Goal: Task Accomplishment & Management: Manage account settings

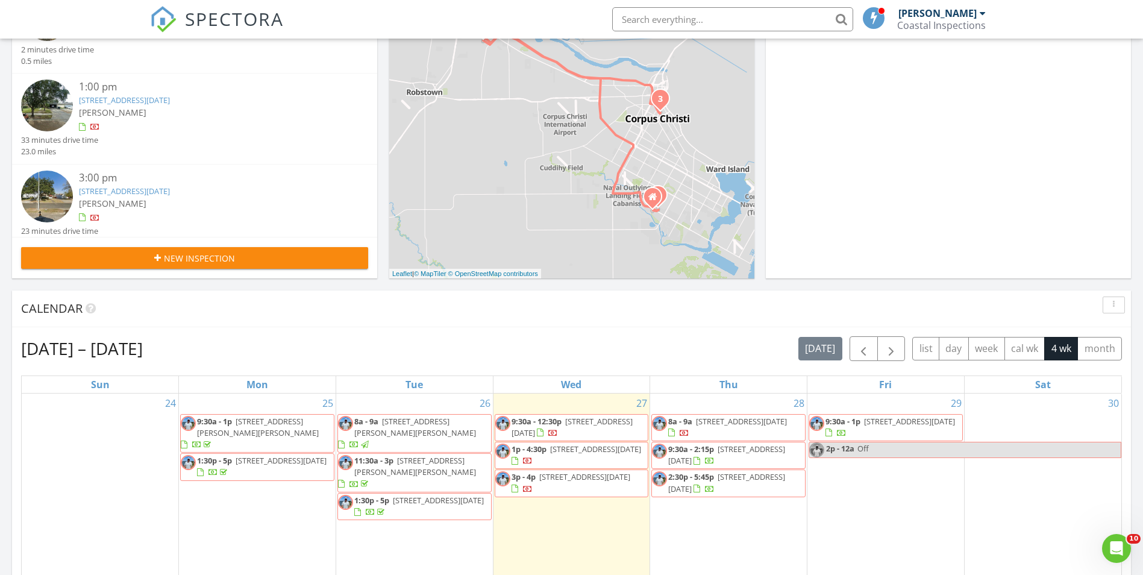
scroll to position [181, 0]
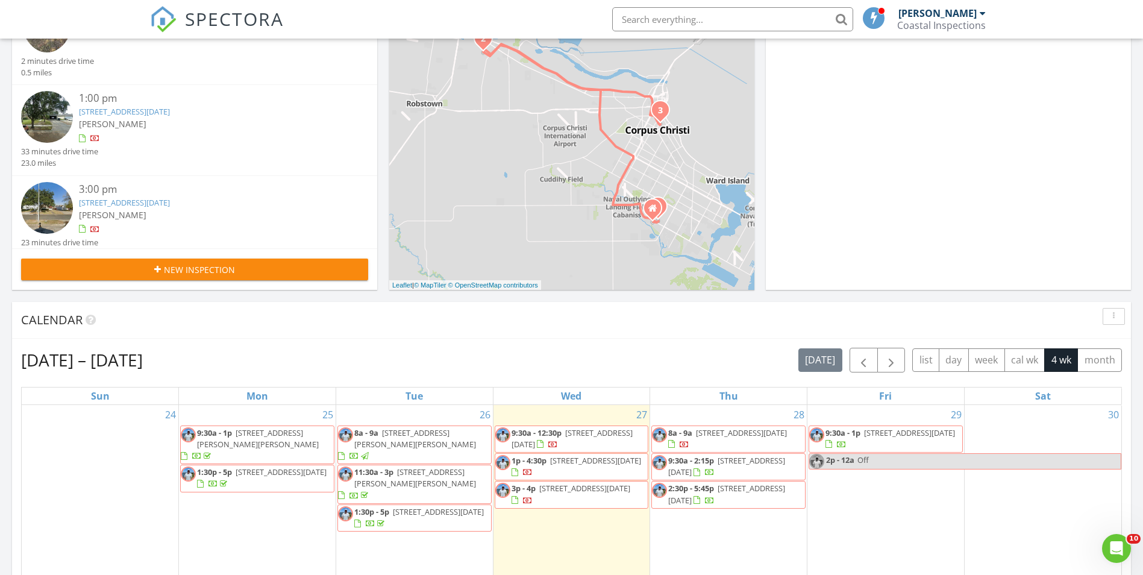
click at [775, 443] on span "8a - 9a 2105 Aquila St, Corpus Christi 78414" at bounding box center [728, 438] width 153 height 23
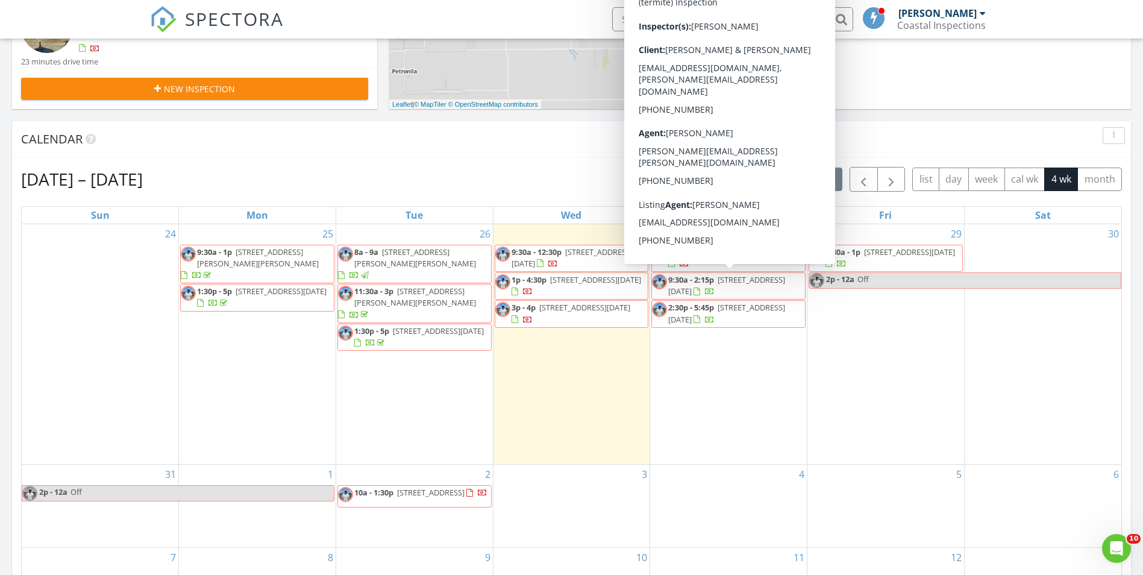
drag, startPoint x: 718, startPoint y: 304, endPoint x: 730, endPoint y: 286, distance: 22.1
click at [730, 286] on span "257 Cape May Dr , Corpus Christi 78412" at bounding box center [726, 285] width 117 height 22
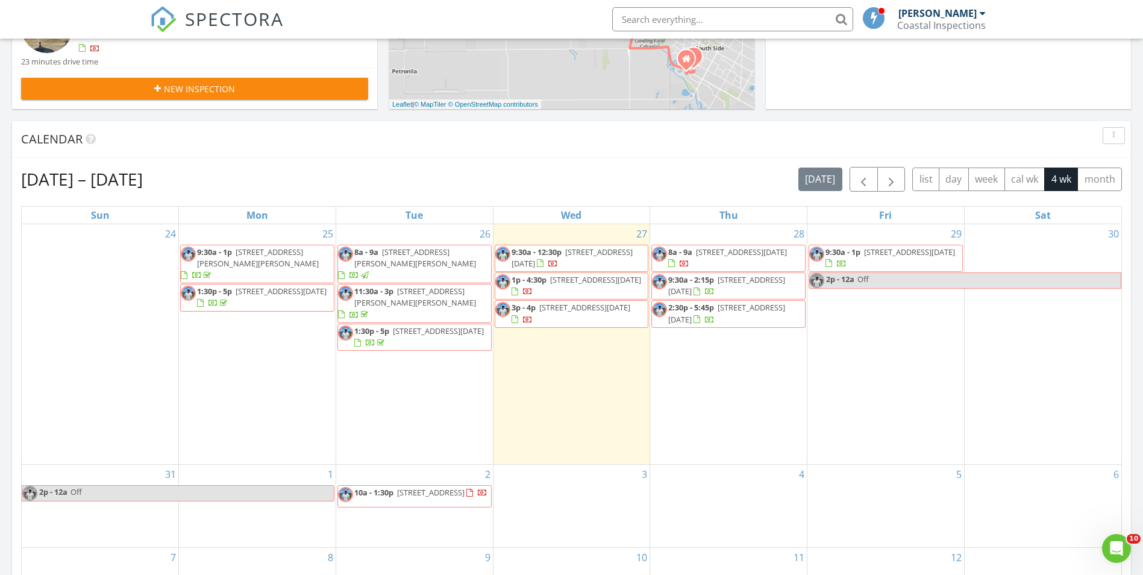
scroll to position [361, 0]
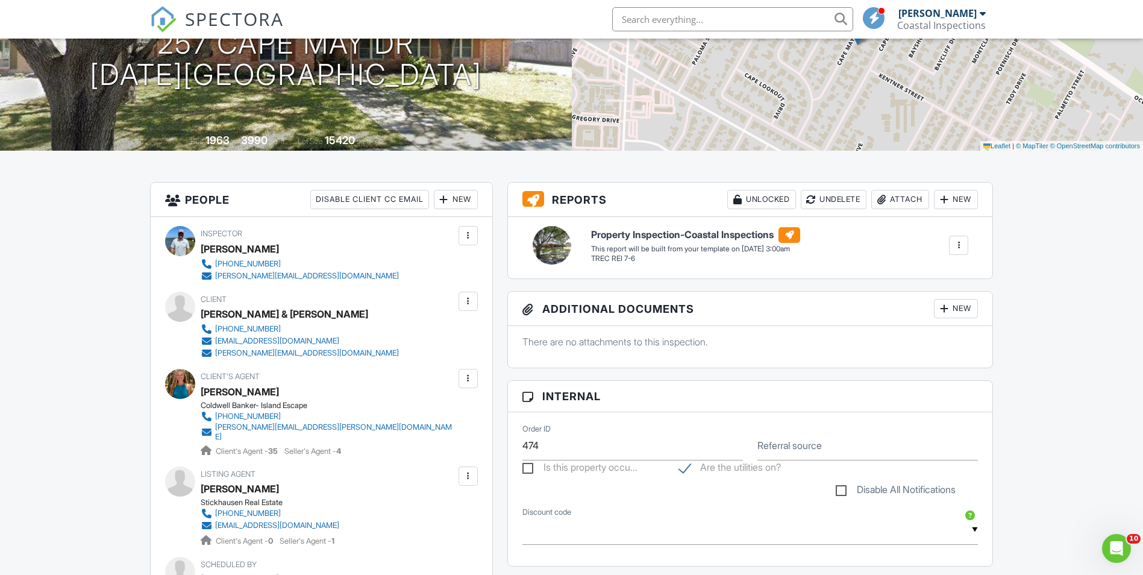
scroll to position [60, 0]
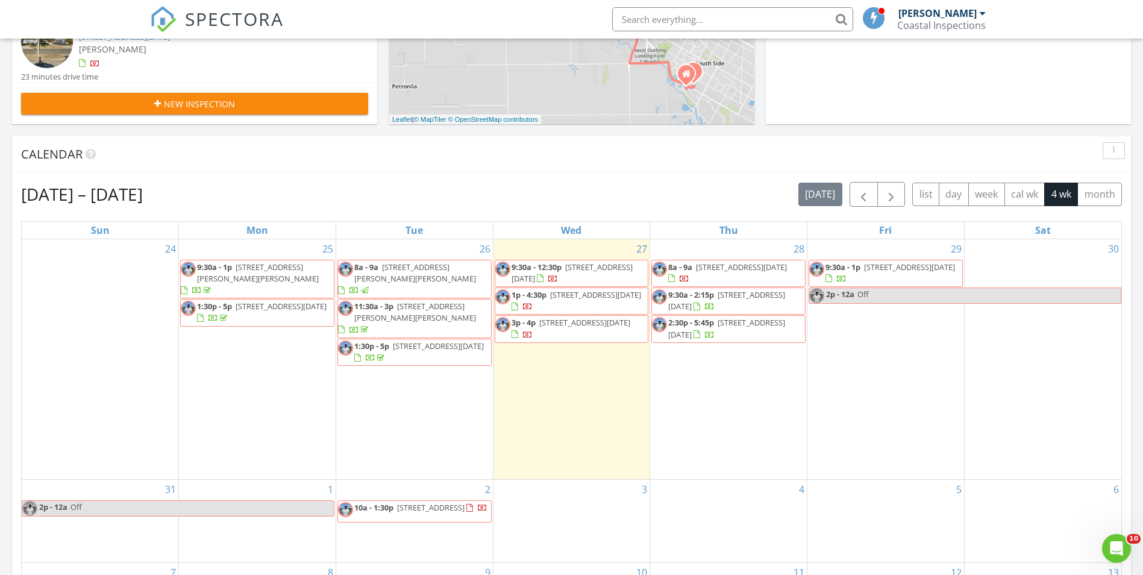
click at [728, 333] on span "5705 Waterford, Corpus Christi 78414" at bounding box center [726, 328] width 117 height 22
drag, startPoint x: 387, startPoint y: 472, endPoint x: 399, endPoint y: 477, distance: 13.8
click at [399, 502] on span "66 Redfish Dr, Rockport 78382" at bounding box center [430, 507] width 67 height 11
